Goal: Use online tool/utility: Utilize a website feature to perform a specific function

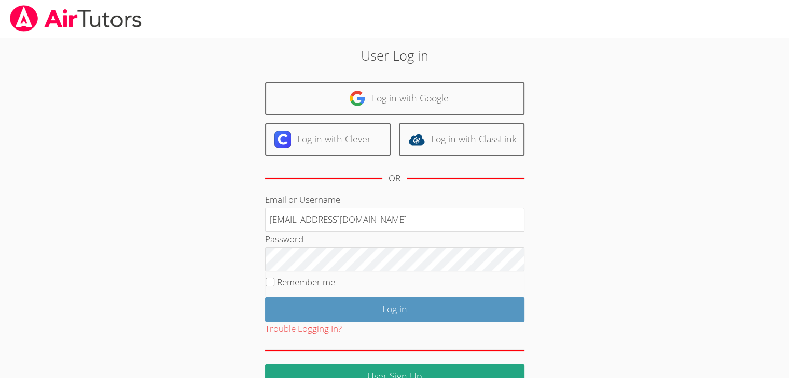
type input "[EMAIL_ADDRESS][DOMAIN_NAME]"
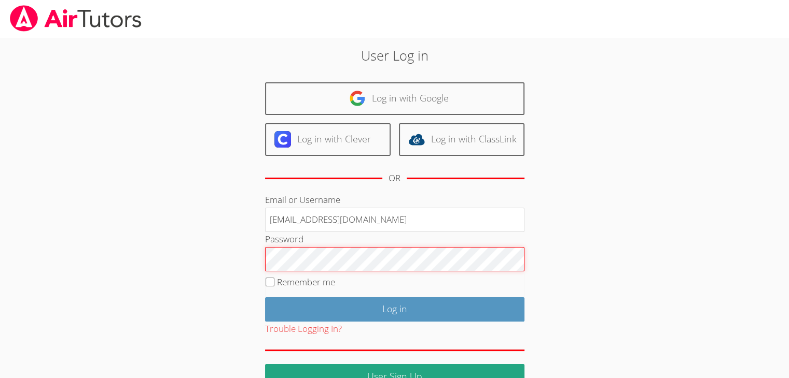
click at [265, 298] on input "Log in" at bounding box center [394, 310] width 259 height 24
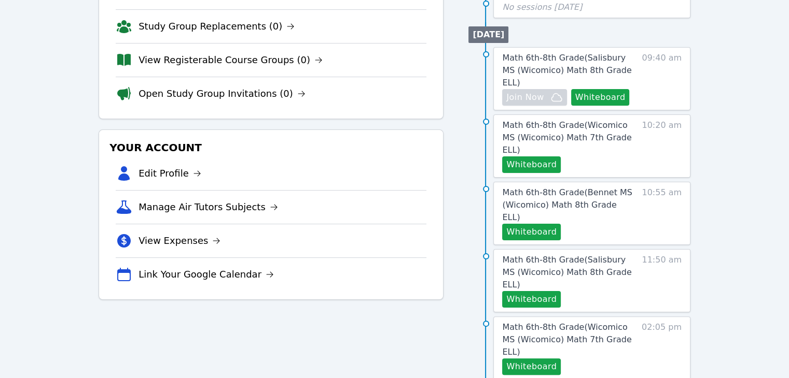
scroll to position [178, 0]
click at [598, 89] on button "Whiteboard" at bounding box center [600, 97] width 59 height 17
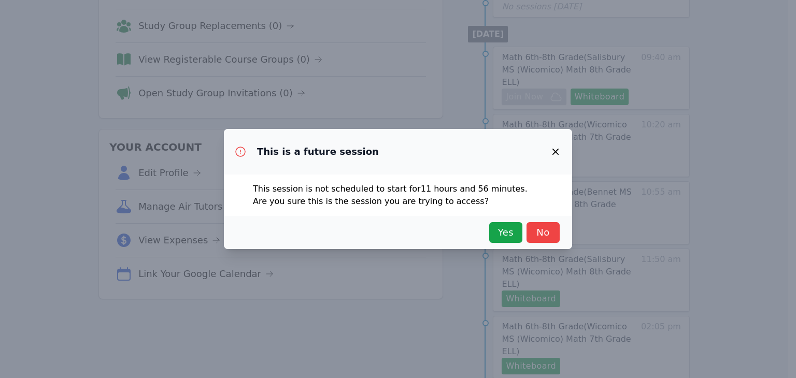
click at [556, 151] on icon "button" at bounding box center [556, 152] width 6 height 6
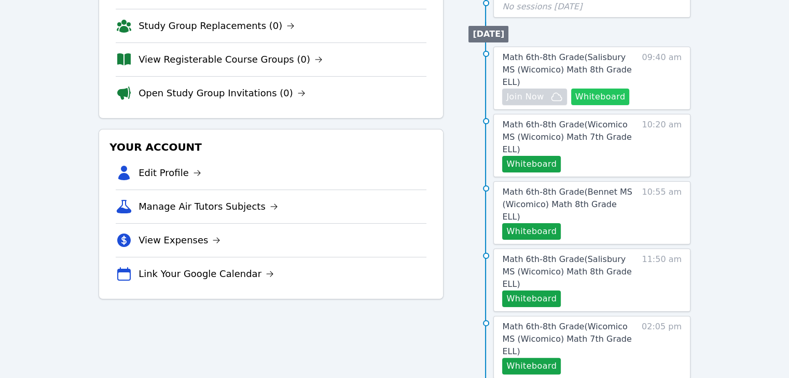
click at [600, 89] on button "Whiteboard" at bounding box center [600, 97] width 59 height 17
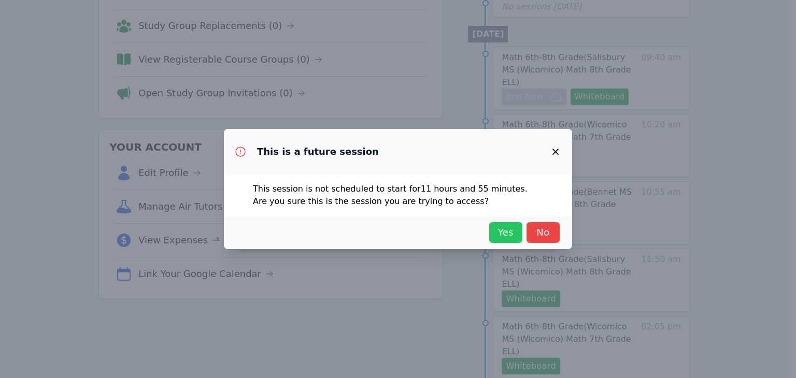
click at [497, 233] on span "Yes" at bounding box center [506, 233] width 23 height 15
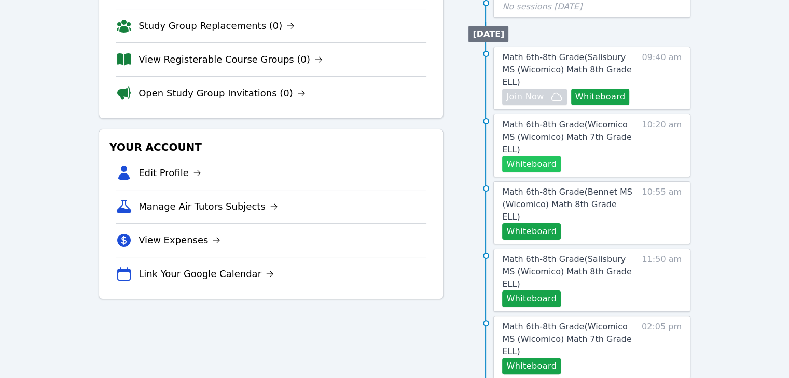
click at [533, 156] on button "Whiteboard" at bounding box center [531, 164] width 59 height 17
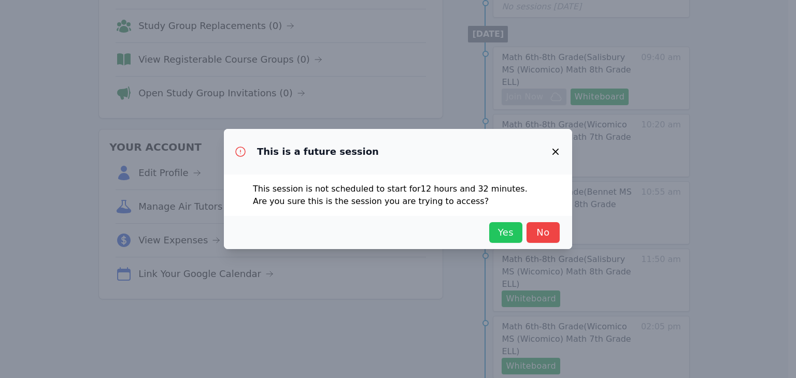
click at [504, 230] on span "Yes" at bounding box center [506, 233] width 23 height 15
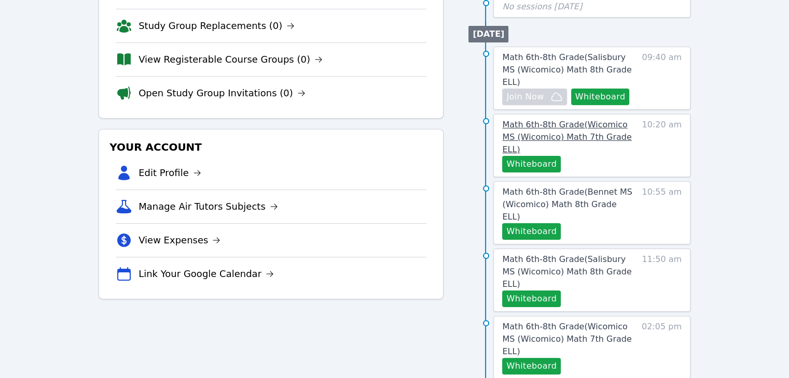
click at [580, 120] on span "Math 6th-8th Grade ( Wicomico MS (Wicomico) Math 7th Grade ELL )" at bounding box center [566, 137] width 129 height 35
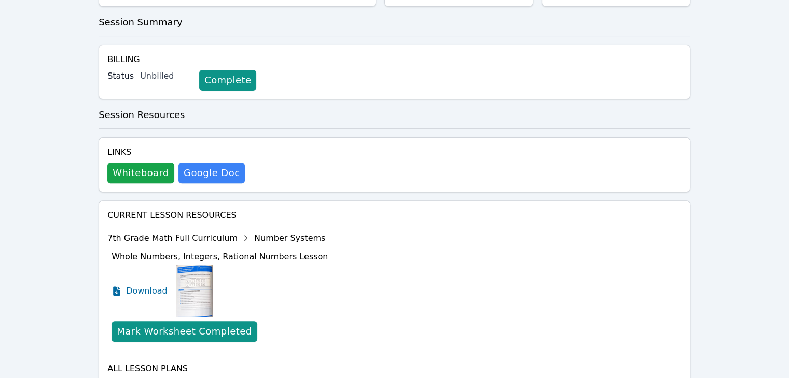
scroll to position [335, 0]
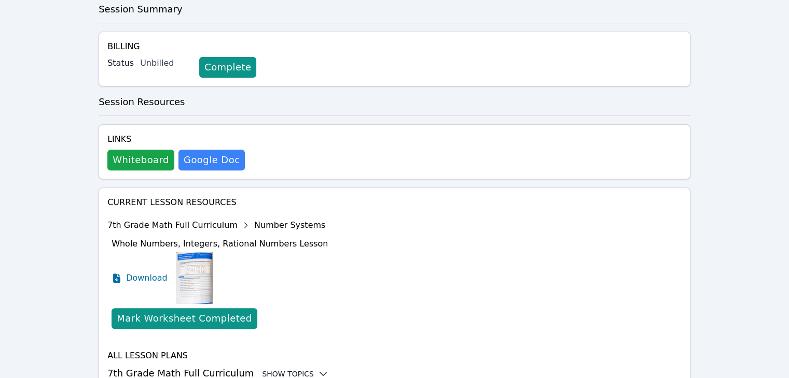
click at [284, 369] on div "Show Topics" at bounding box center [295, 374] width 66 height 10
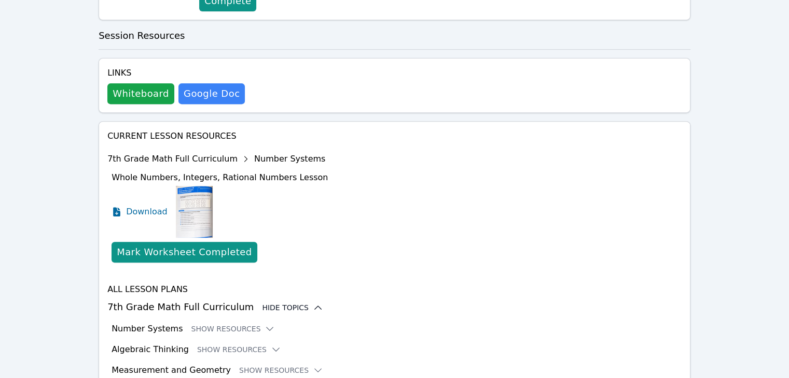
scroll to position [420, 0]
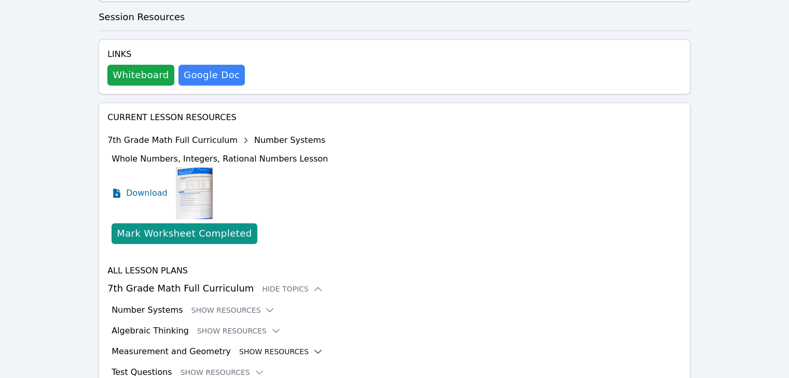
click at [278, 347] on button "Show Resources" at bounding box center [281, 352] width 84 height 10
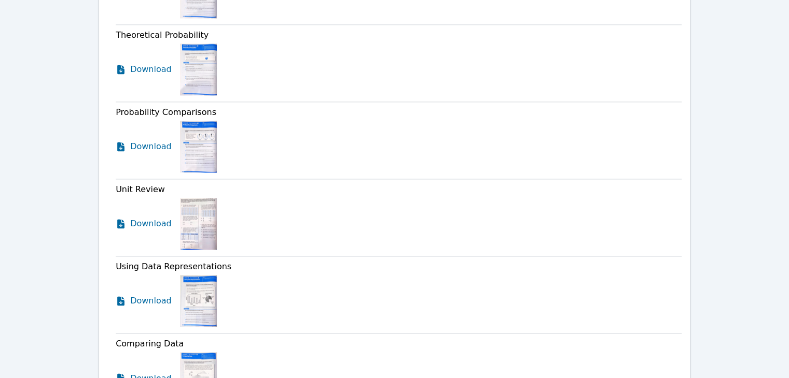
scroll to position [1663, 0]
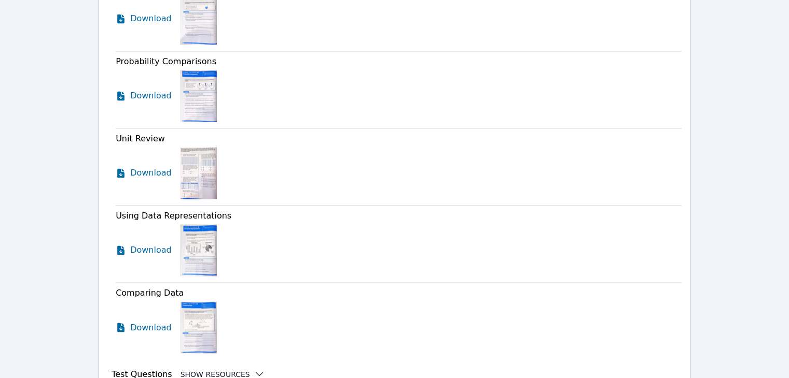
click at [234, 369] on button "Show Resources" at bounding box center [222, 374] width 84 height 10
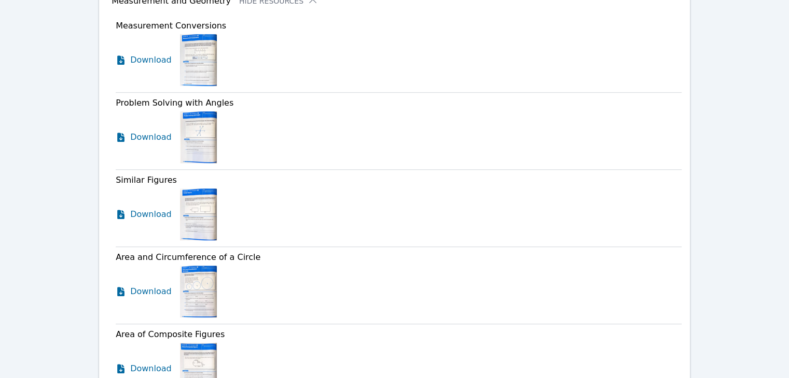
scroll to position [829, 0]
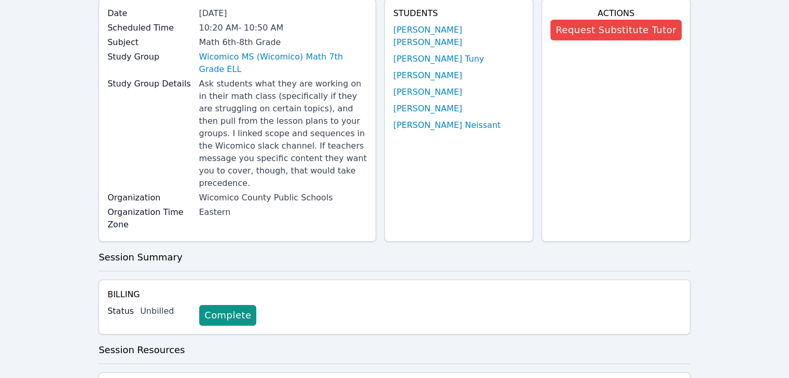
scroll to position [0, 0]
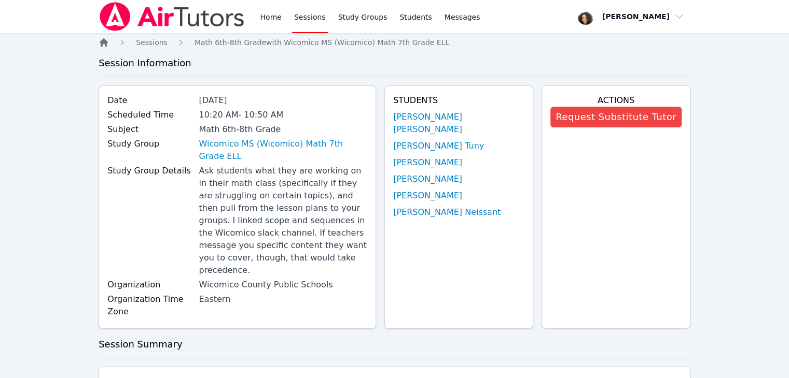
click at [105, 45] on icon "Breadcrumb" at bounding box center [104, 42] width 8 height 8
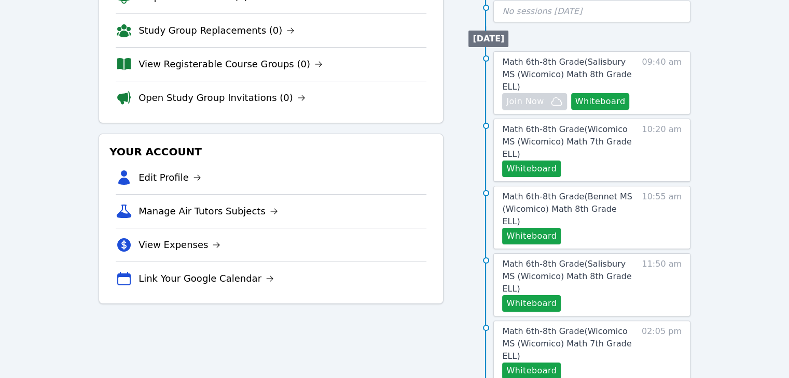
scroll to position [178, 0]
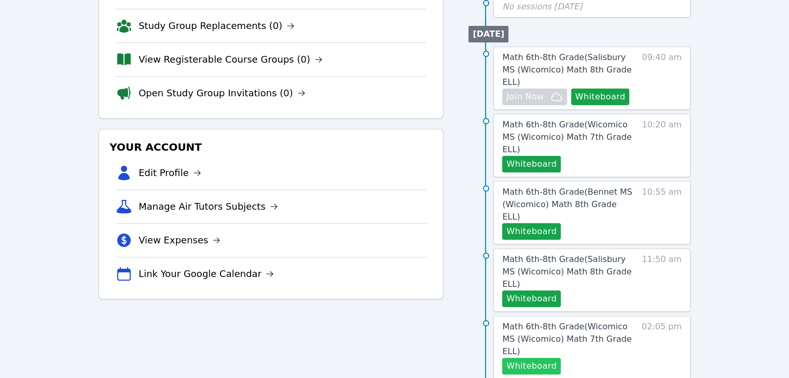
click at [516, 358] on button "Whiteboard" at bounding box center [531, 366] width 59 height 17
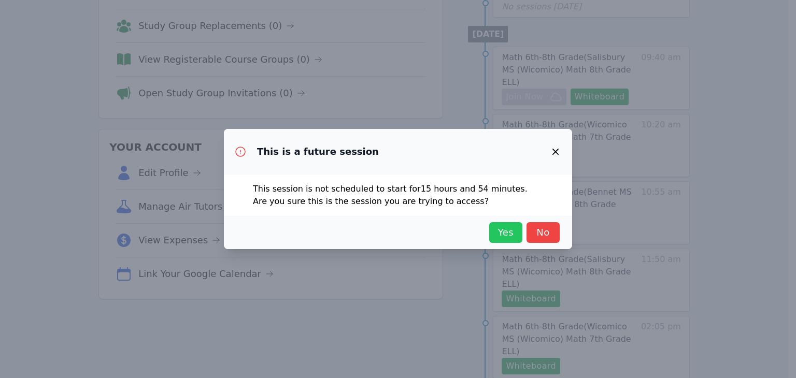
click at [503, 233] on span "Yes" at bounding box center [506, 233] width 23 height 15
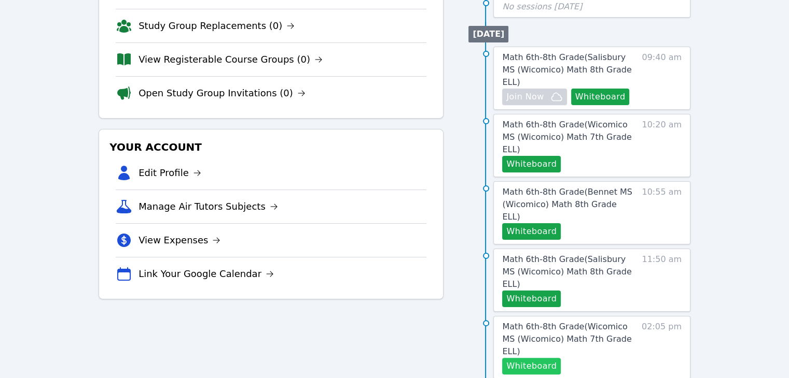
click at [546, 358] on button "Whiteboard" at bounding box center [531, 366] width 59 height 17
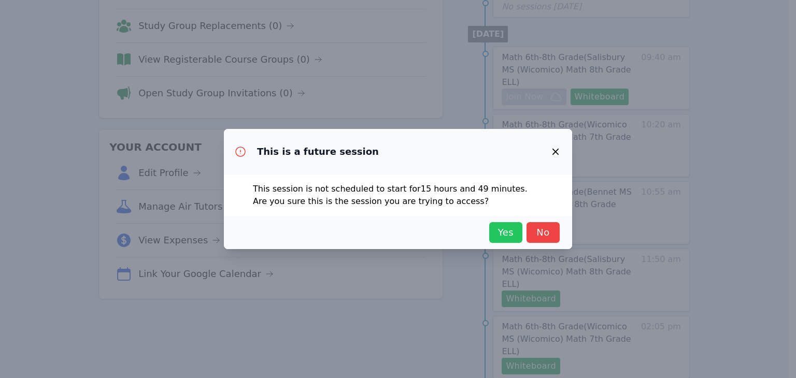
click at [504, 233] on span "Yes" at bounding box center [506, 233] width 23 height 15
